Goal: Task Accomplishment & Management: Manage account settings

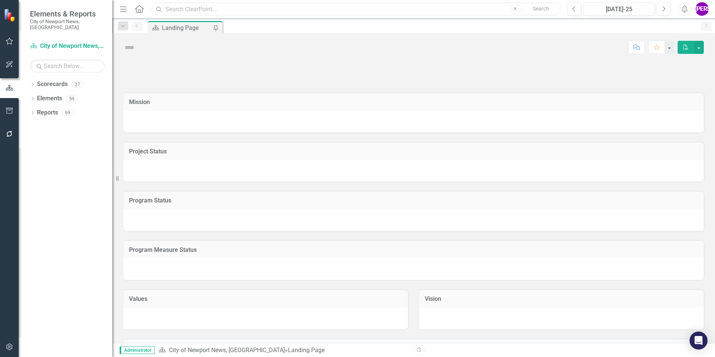
click at [196, 9] on input "text" at bounding box center [356, 9] width 410 height 13
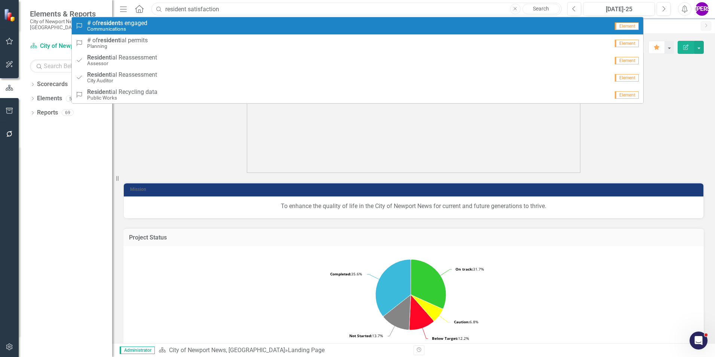
click at [229, 9] on input "resident satisfaction" at bounding box center [356, 9] width 410 height 13
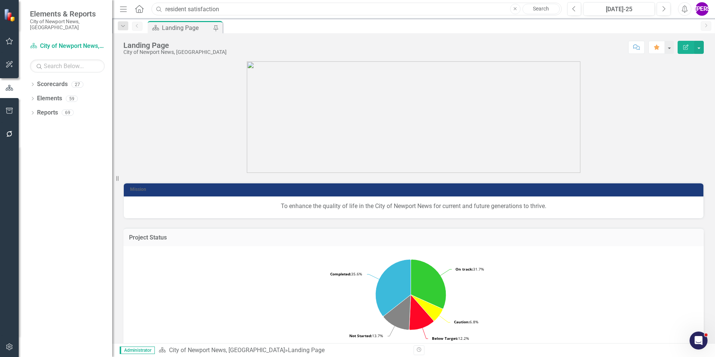
type input "resident satisfaction"
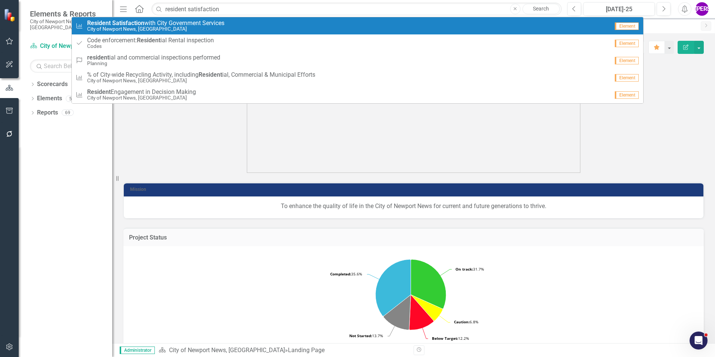
click at [156, 31] on small "City of Newport News, [GEOGRAPHIC_DATA]" at bounding box center [155, 29] width 137 height 6
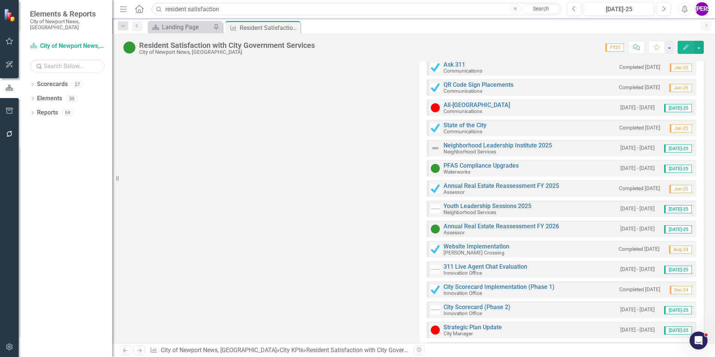
scroll to position [1070, 0]
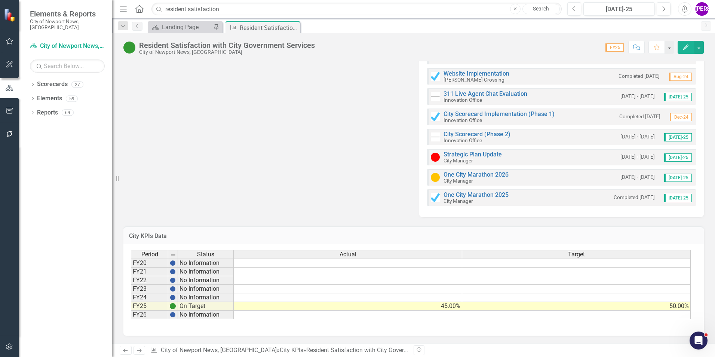
click at [424, 309] on td "45.00%" at bounding box center [348, 306] width 228 height 9
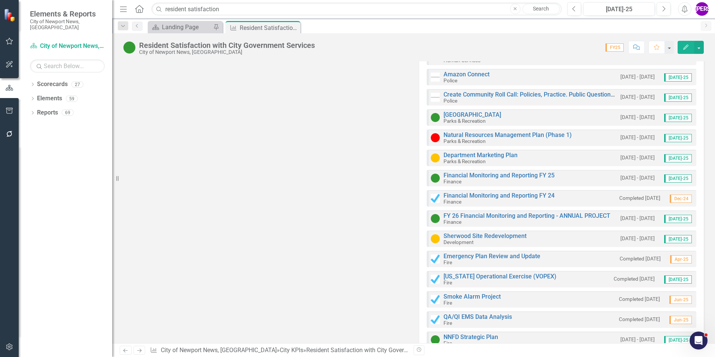
scroll to position [0, 0]
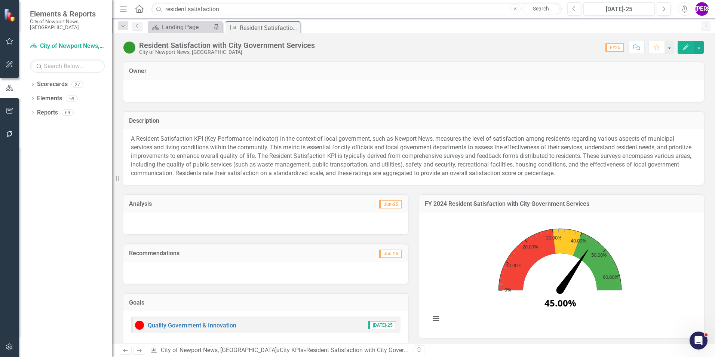
click at [463, 203] on h3 "FY 2024 Resident Satisfaction with City Government Services" at bounding box center [561, 203] width 273 height 7
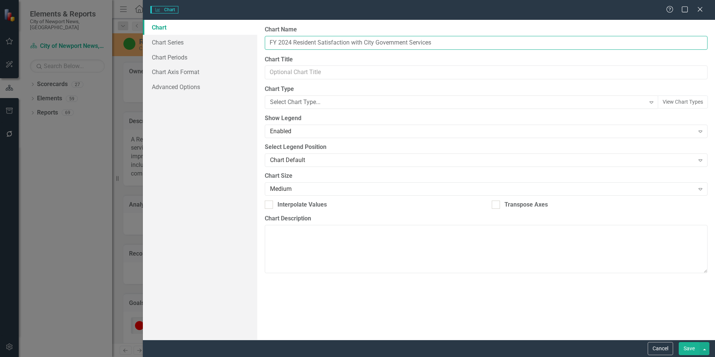
click at [292, 41] on input "FY 2024 Resident Satisfaction with City Government Services" at bounding box center [486, 43] width 443 height 14
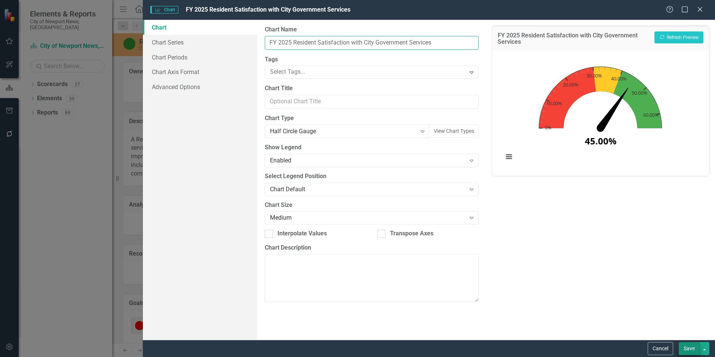
type input "FY 2025 Resident Satisfaction with City Government Services"
click at [686, 351] on button "Save" at bounding box center [689, 348] width 21 height 13
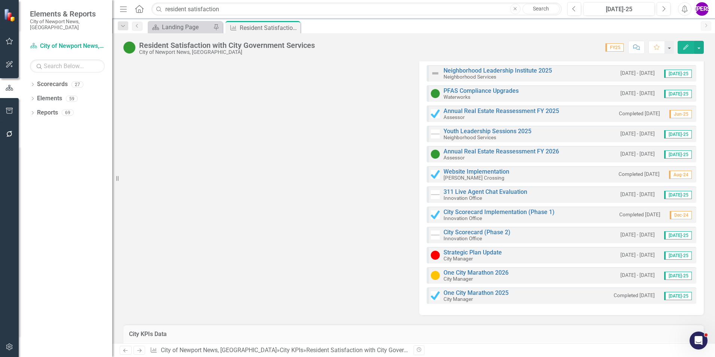
scroll to position [1070, 0]
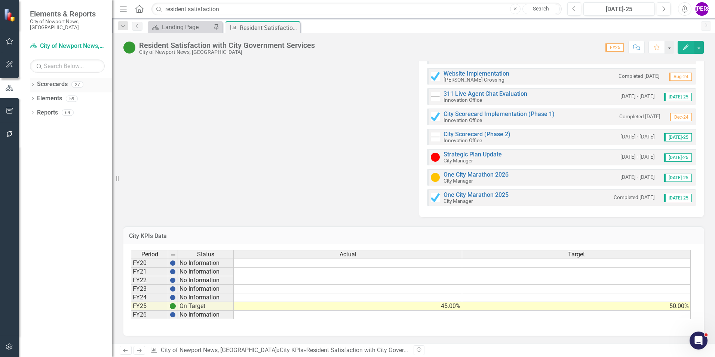
click at [34, 83] on icon "Dropdown" at bounding box center [32, 85] width 5 height 4
click at [38, 96] on icon "Dropdown" at bounding box center [37, 98] width 6 height 4
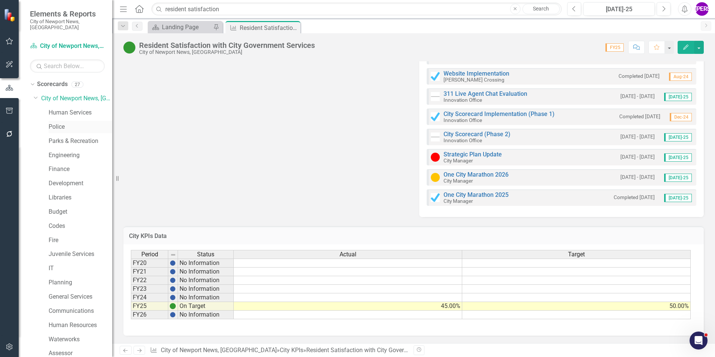
click at [65, 123] on link "Police" at bounding box center [81, 127] width 64 height 9
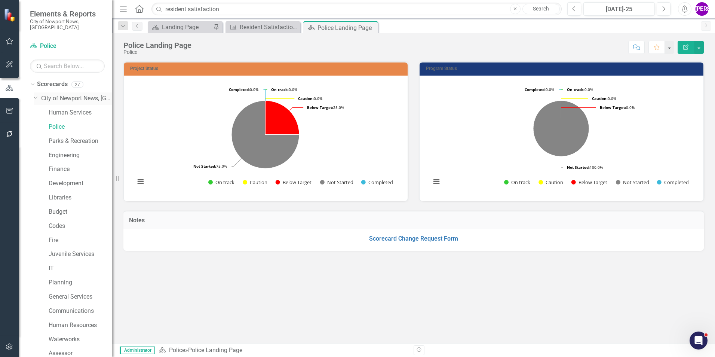
click at [60, 94] on link "City of Newport News, [GEOGRAPHIC_DATA]" at bounding box center [76, 98] width 71 height 9
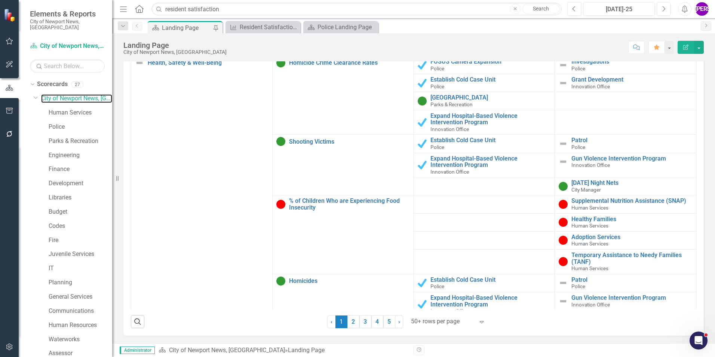
scroll to position [712, 0]
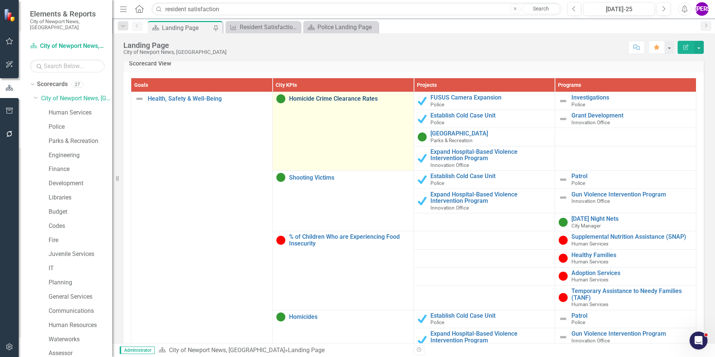
click at [329, 98] on link "Homicide Crime Clearance Rates" at bounding box center [349, 98] width 121 height 7
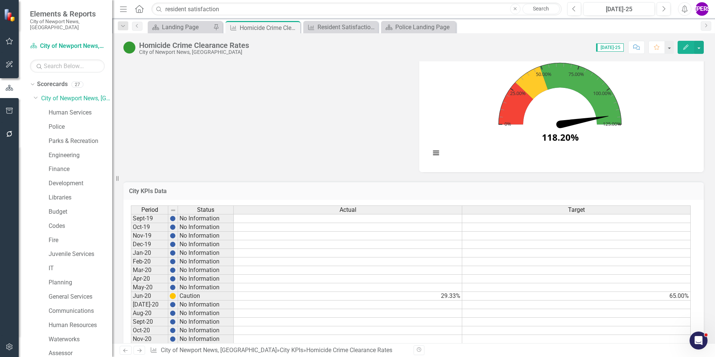
scroll to position [224, 0]
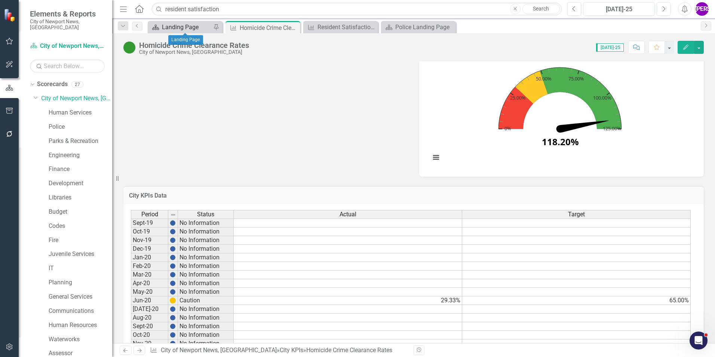
click at [182, 27] on div "Landing Page" at bounding box center [186, 26] width 49 height 9
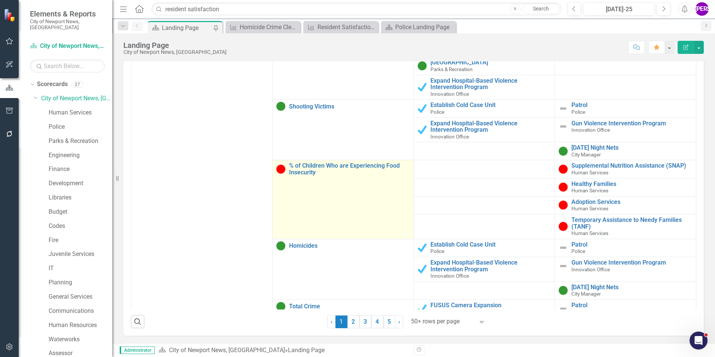
scroll to position [75, 0]
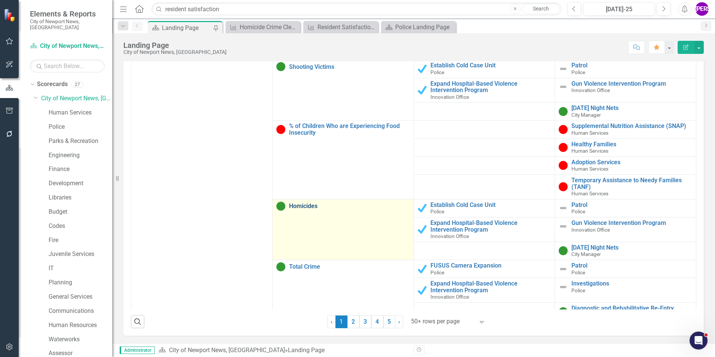
click at [307, 209] on link "Homicides" at bounding box center [349, 206] width 121 height 7
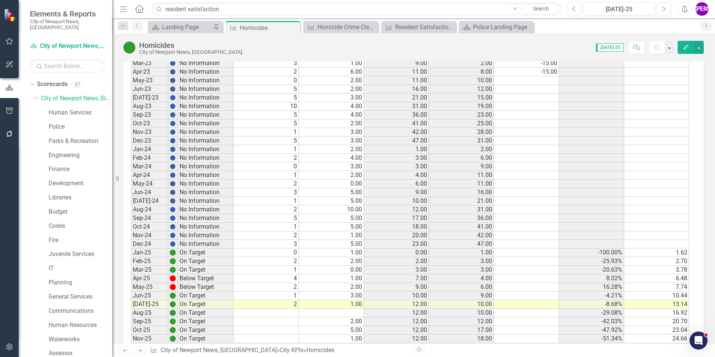
scroll to position [847, 0]
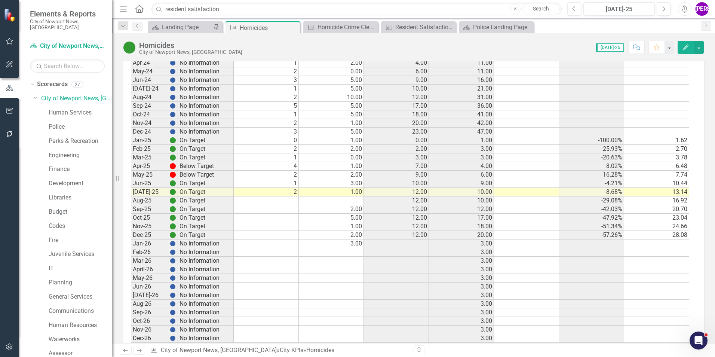
click at [412, 133] on td "23.00" at bounding box center [396, 132] width 65 height 9
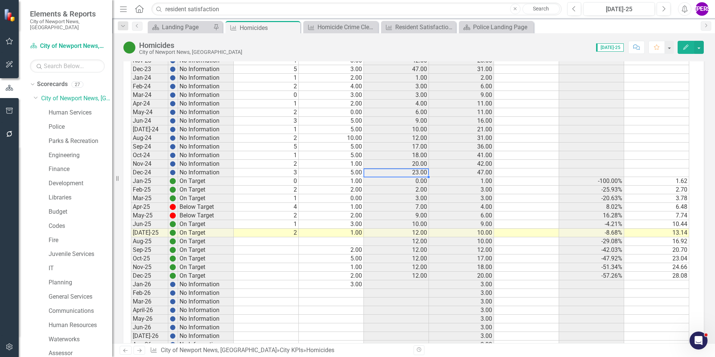
scroll to position [885, 0]
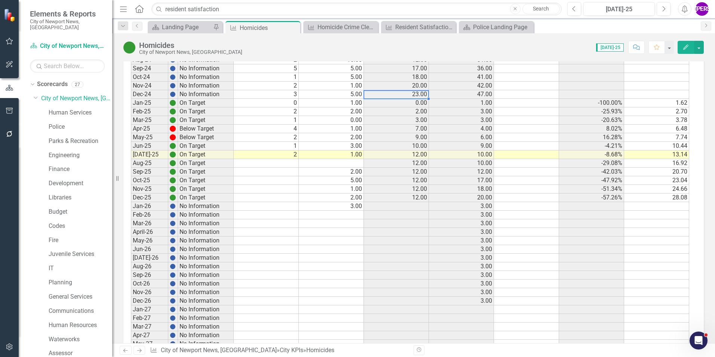
click at [409, 95] on td "23.00" at bounding box center [396, 94] width 65 height 9
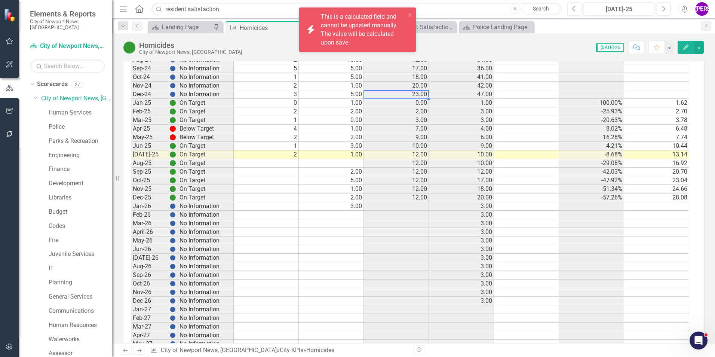
click at [414, 154] on td "12.00" at bounding box center [396, 154] width 65 height 9
click at [531, 52] on div "Score: 0.00 [DATE]-25 Completed Comment Favorite Edit" at bounding box center [475, 47] width 458 height 13
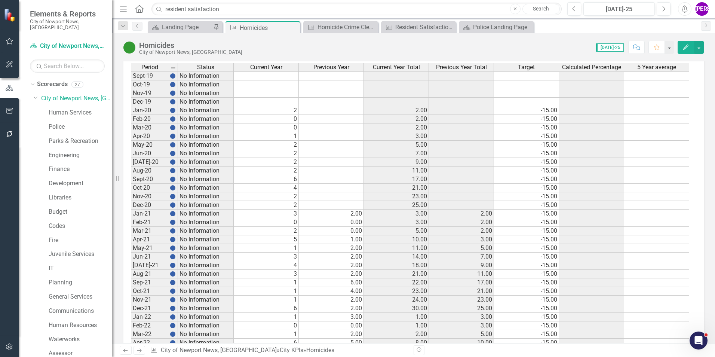
scroll to position [399, 0]
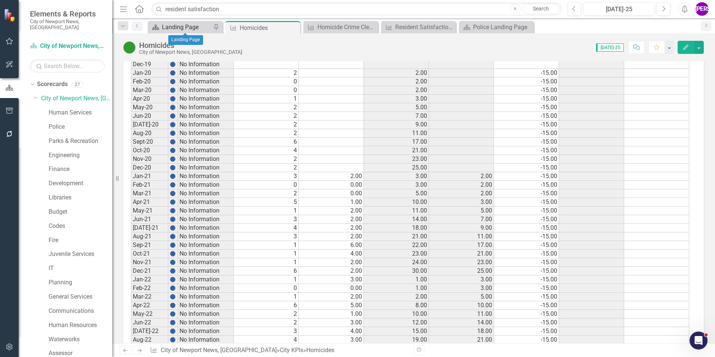
click at [172, 24] on div "Landing Page" at bounding box center [186, 26] width 49 height 9
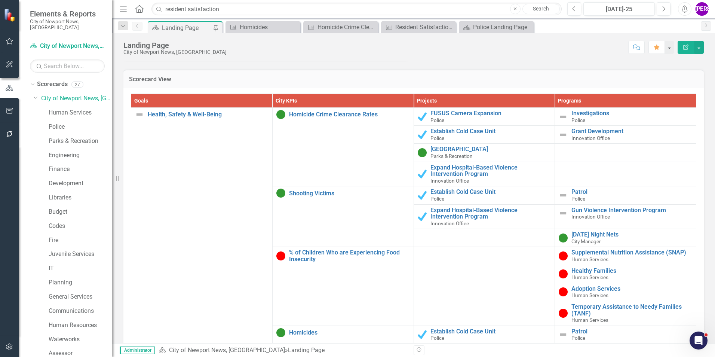
scroll to position [748, 0]
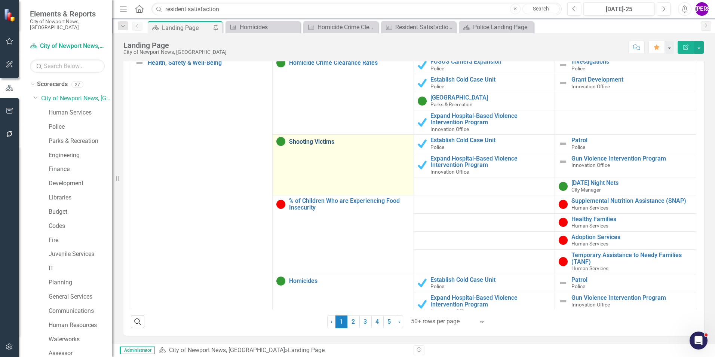
click at [291, 139] on link "Shooting Victims" at bounding box center [349, 141] width 121 height 7
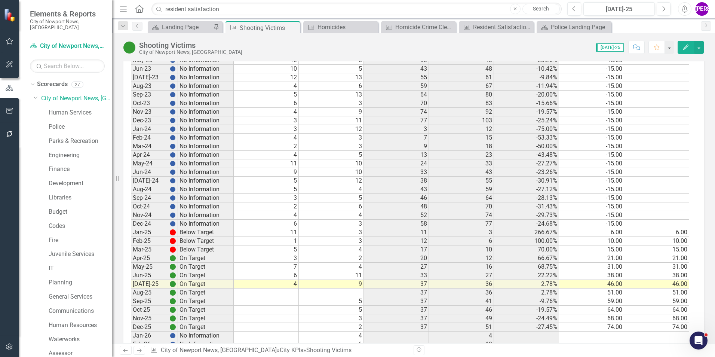
scroll to position [789, 0]
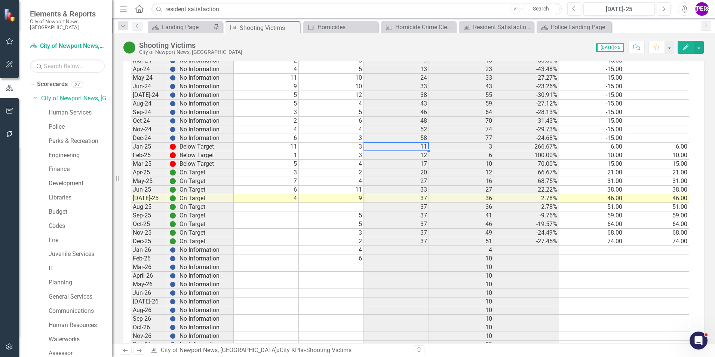
click at [417, 145] on td "11" at bounding box center [396, 146] width 65 height 9
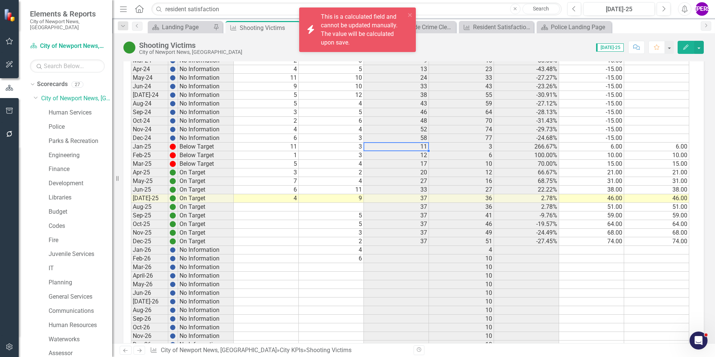
click at [416, 138] on td "58" at bounding box center [396, 138] width 65 height 9
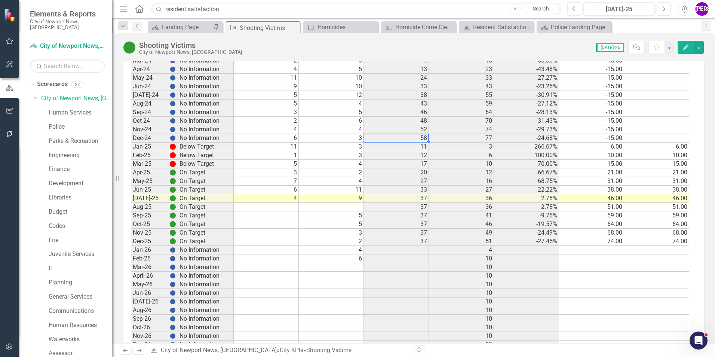
click at [400, 205] on td "37" at bounding box center [396, 207] width 65 height 9
click at [402, 198] on td "37" at bounding box center [396, 198] width 65 height 9
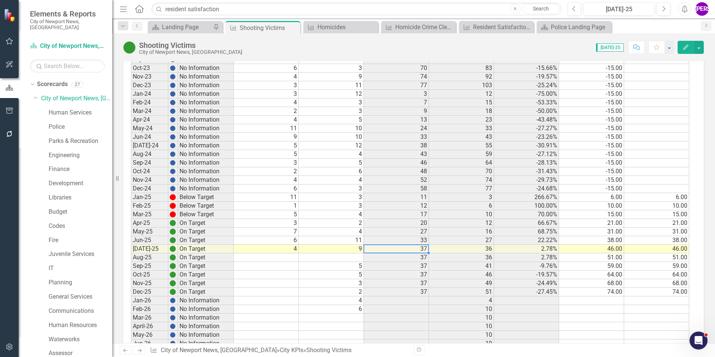
scroll to position [752, 0]
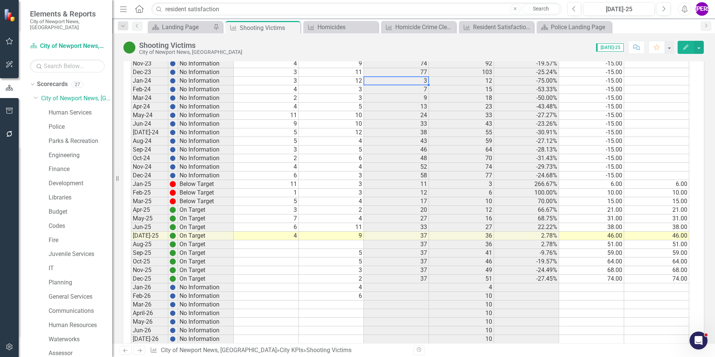
click at [399, 83] on td "3" at bounding box center [396, 81] width 65 height 9
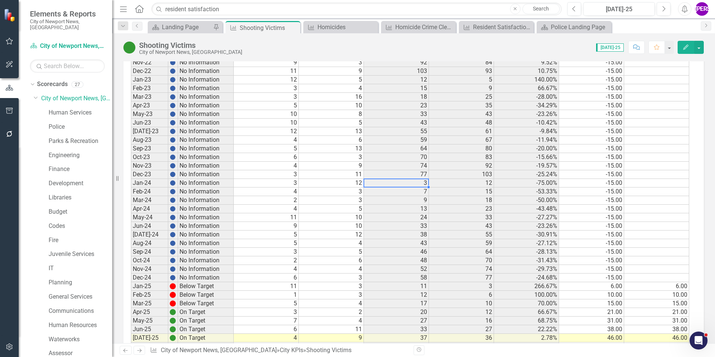
scroll to position [714, 0]
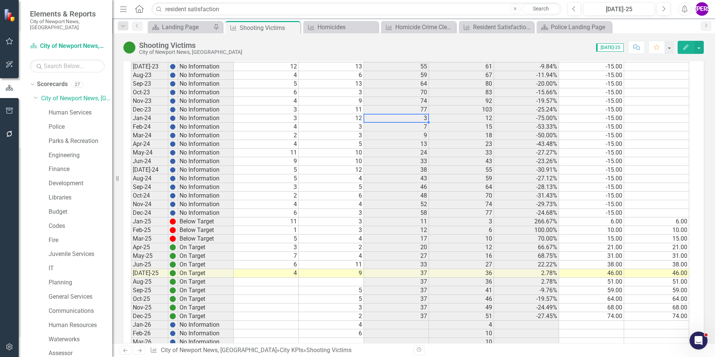
click at [469, 111] on td "103" at bounding box center [461, 109] width 65 height 9
click at [479, 216] on td "77" at bounding box center [461, 213] width 65 height 9
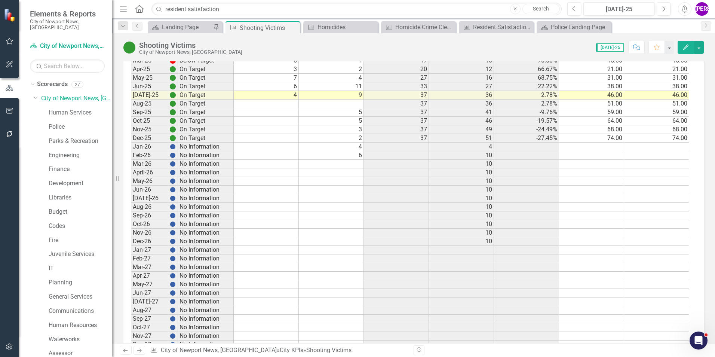
scroll to position [897, 0]
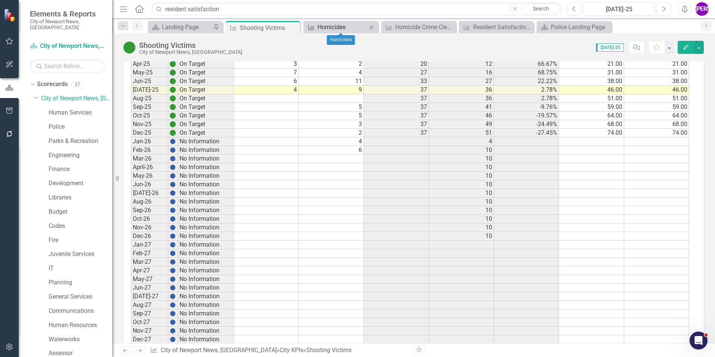
click at [329, 28] on div "Homicides" at bounding box center [341, 26] width 49 height 9
